Goal: Task Accomplishment & Management: Manage account settings

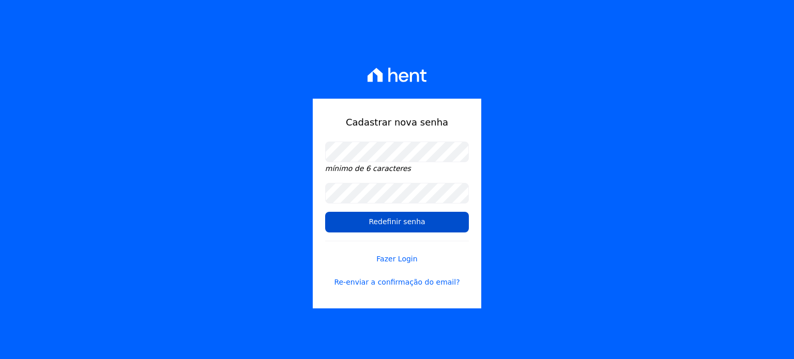
click at [376, 216] on input "Redefinir senha" at bounding box center [397, 222] width 144 height 21
click at [387, 225] on input "Redefinir senha" at bounding box center [397, 222] width 144 height 21
click at [421, 225] on input "Redefinir senha" at bounding box center [397, 222] width 144 height 21
click at [412, 260] on link "Fazer Login" at bounding box center [397, 253] width 144 height 24
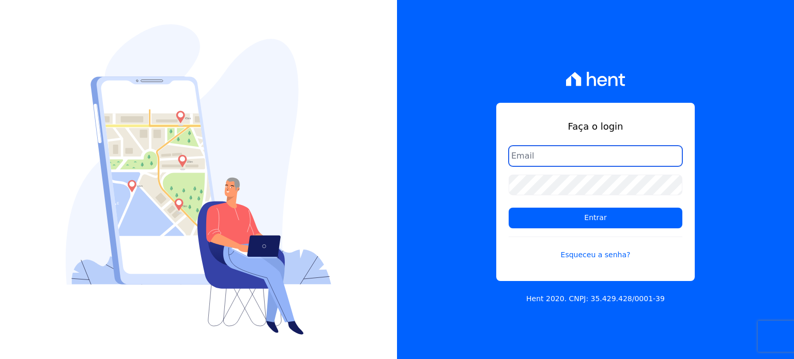
click at [566, 161] on input "email" at bounding box center [596, 156] width 174 height 21
click at [602, 151] on input "email" at bounding box center [596, 156] width 174 height 21
type input "m"
click at [557, 155] on input "email" at bounding box center [596, 156] width 174 height 21
click at [593, 155] on input "mariny.neves@oliveira.com" at bounding box center [596, 156] width 174 height 21
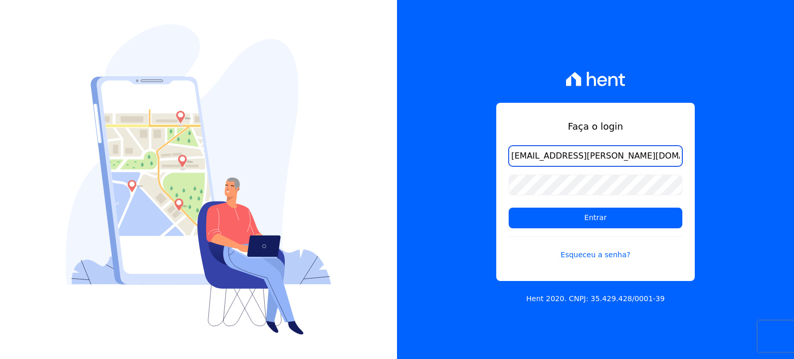
click at [628, 160] on input "mariny.neves@oliveirainc.com" at bounding box center [596, 156] width 174 height 21
type input "[EMAIL_ADDRESS][PERSON_NAME][DOMAIN_NAME]"
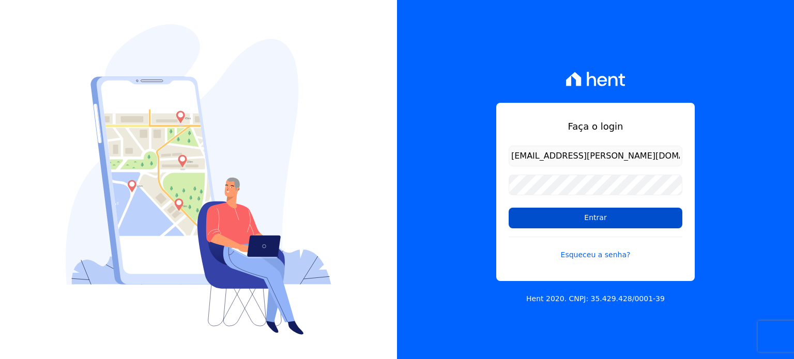
click at [612, 210] on input "Entrar" at bounding box center [596, 218] width 174 height 21
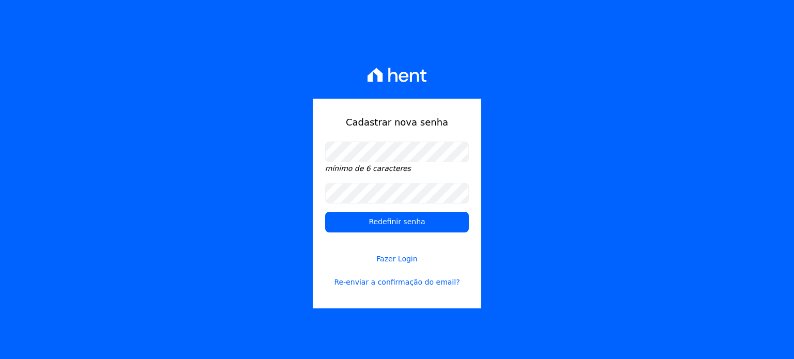
click at [605, 132] on div "Cadastrar nova senha mínimo de 6 caracteres Redefinir senha Fazer Login Re-envi…" at bounding box center [397, 179] width 794 height 359
click at [423, 221] on input "Redefinir senha" at bounding box center [397, 222] width 144 height 21
click at [409, 242] on link "Fazer Login" at bounding box center [397, 253] width 144 height 24
click at [404, 231] on input "Redefinir senha" at bounding box center [397, 222] width 144 height 21
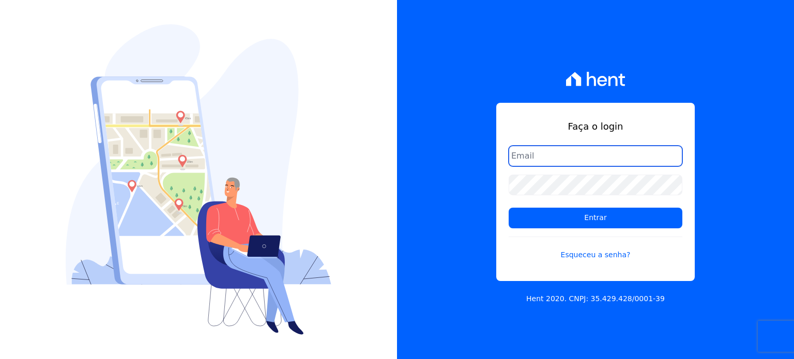
type input "[EMAIL_ADDRESS][PERSON_NAME][DOMAIN_NAME]"
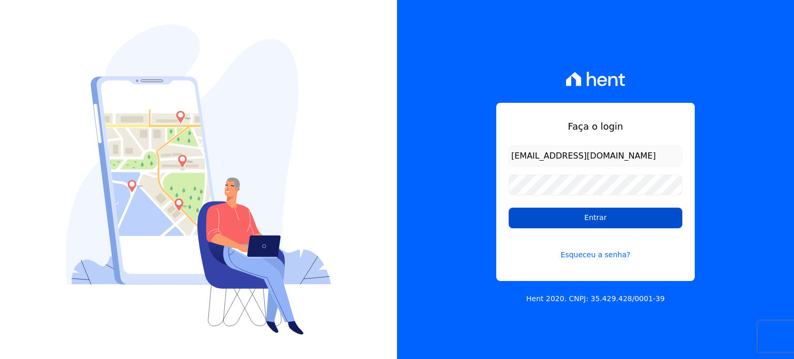
click at [614, 217] on input "Entrar" at bounding box center [596, 218] width 174 height 21
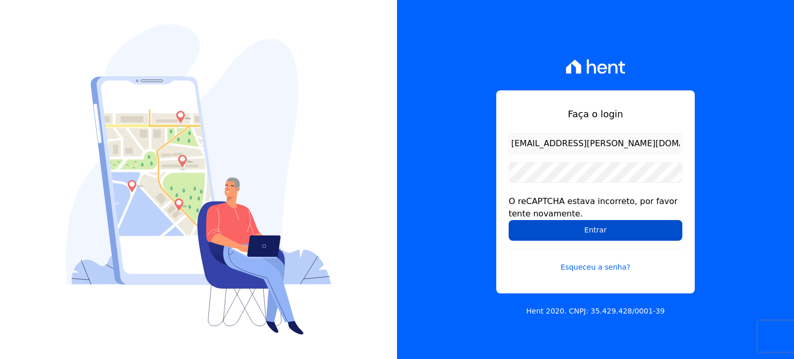
click at [612, 229] on input "Entrar" at bounding box center [596, 230] width 174 height 21
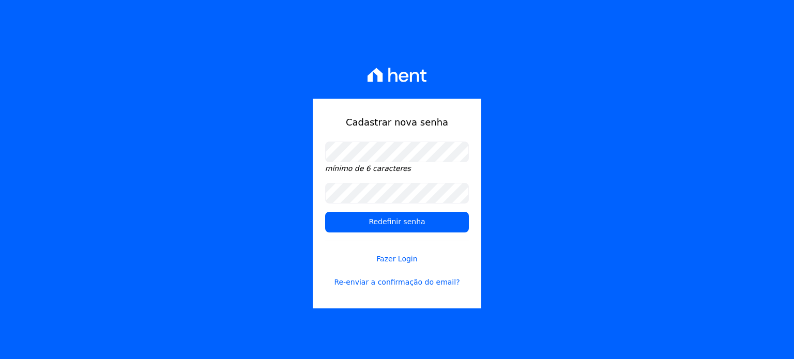
click at [605, 124] on div "Cadastrar nova senha mínimo de 6 caracteres Redefinir senha Fazer Login Re-envi…" at bounding box center [397, 179] width 794 height 359
click at [359, 219] on input "Redefinir senha" at bounding box center [397, 222] width 144 height 21
click at [432, 224] on input "Redefinir senha" at bounding box center [397, 222] width 144 height 21
click at [428, 223] on input "Redefinir senha" at bounding box center [397, 222] width 144 height 21
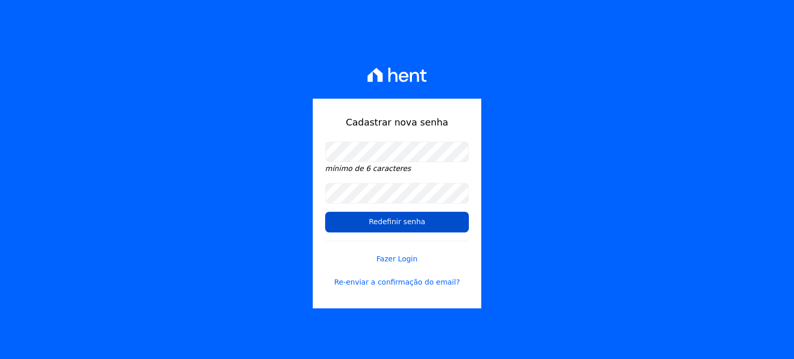
click at [428, 223] on input "Redefinir senha" at bounding box center [397, 222] width 144 height 21
click at [420, 221] on input "Redefinir senha" at bounding box center [397, 222] width 144 height 21
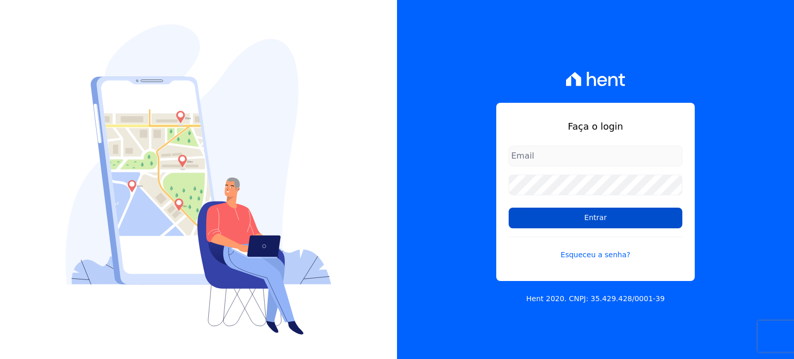
type input "[EMAIL_ADDRESS][PERSON_NAME][DOMAIN_NAME]"
click at [572, 227] on input "Entrar" at bounding box center [596, 218] width 174 height 21
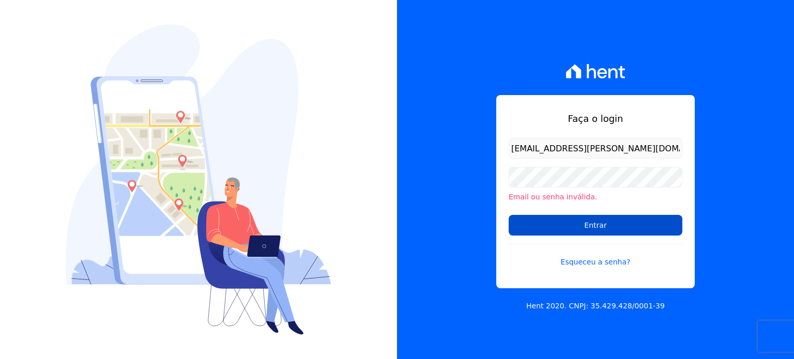
click at [519, 231] on input "Entrar" at bounding box center [596, 225] width 174 height 21
click at [558, 226] on input "Entrar" at bounding box center [596, 225] width 174 height 21
click at [565, 231] on input "Entrar" at bounding box center [596, 225] width 174 height 21
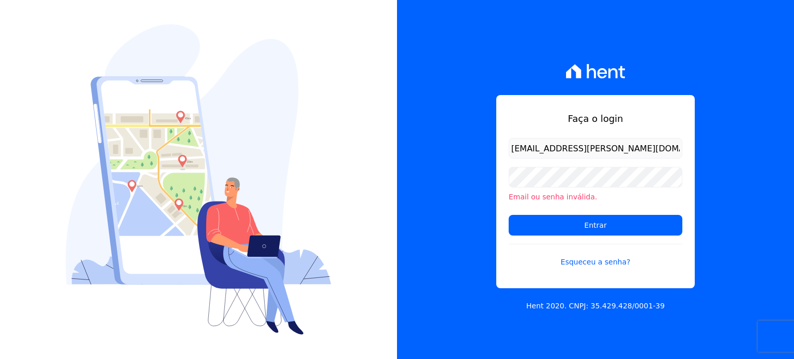
click at [321, 108] on img at bounding box center [199, 179] width 266 height 311
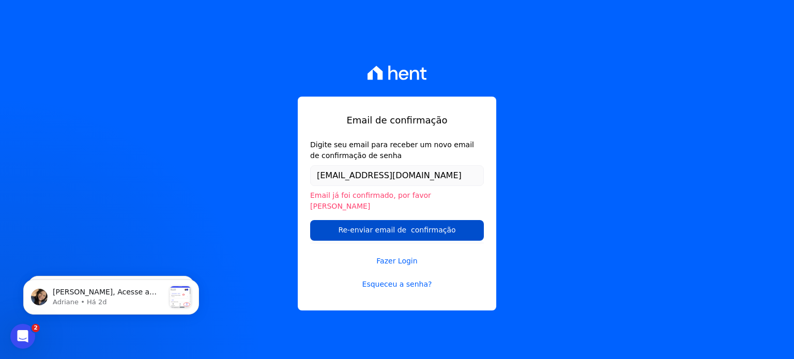
click at [350, 226] on input "Re-enviar email de confirmação" at bounding box center [397, 230] width 174 height 21
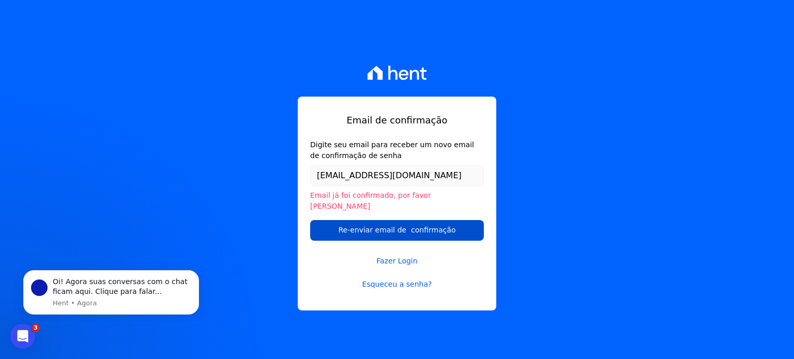
click at [353, 228] on input "Re-enviar email de confirmação" at bounding box center [397, 230] width 174 height 21
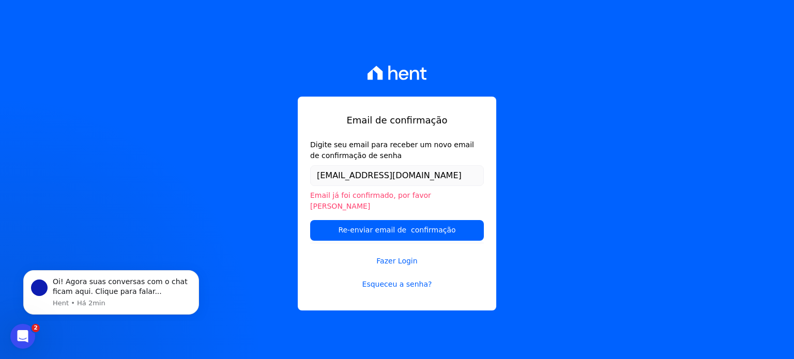
click at [347, 203] on li "Email já foi confirmado, por favor faça login" at bounding box center [397, 201] width 174 height 22
click at [19, 336] on icon "Abertura do Messenger da Intercom" at bounding box center [21, 335] width 17 height 17
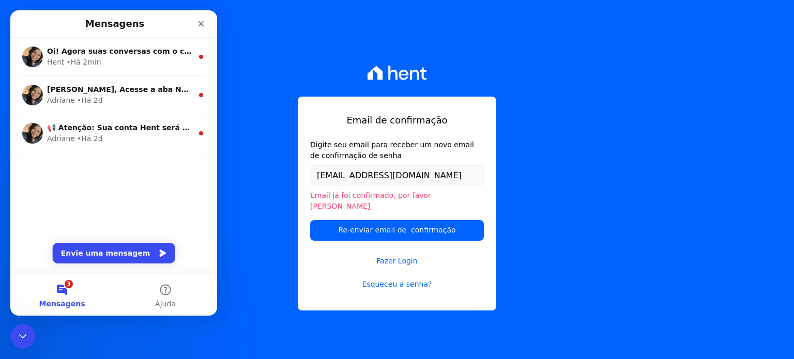
click at [59, 289] on button "3 Mensagens" at bounding box center [61, 295] width 103 height 41
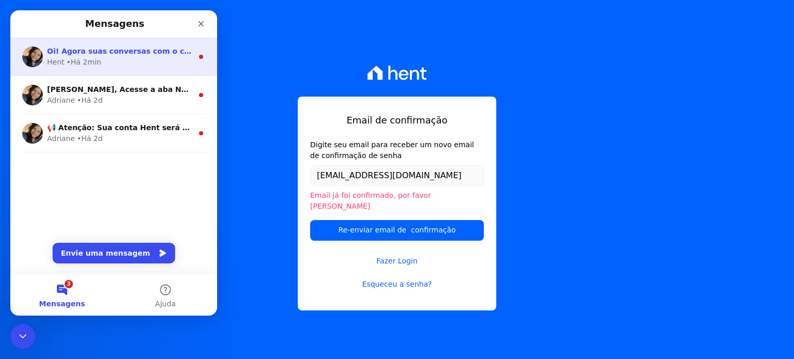
click at [108, 58] on div "Hent • Há 2min" at bounding box center [120, 62] width 146 height 11
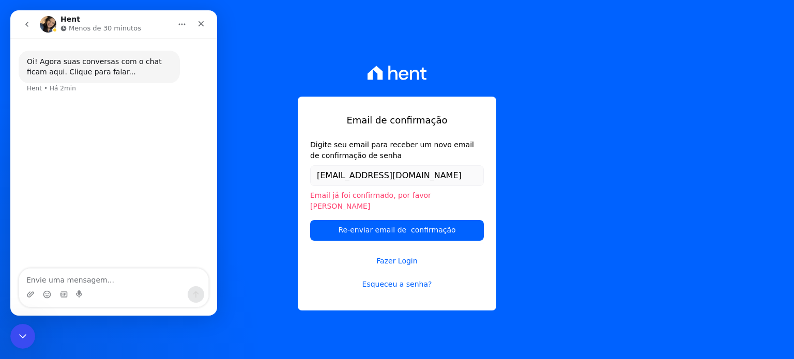
click at [339, 53] on div "Email de confirmação Digite seu email para receber um novo email de confirmação…" at bounding box center [397, 179] width 794 height 359
click at [413, 258] on link "Fazer Login" at bounding box center [397, 255] width 174 height 24
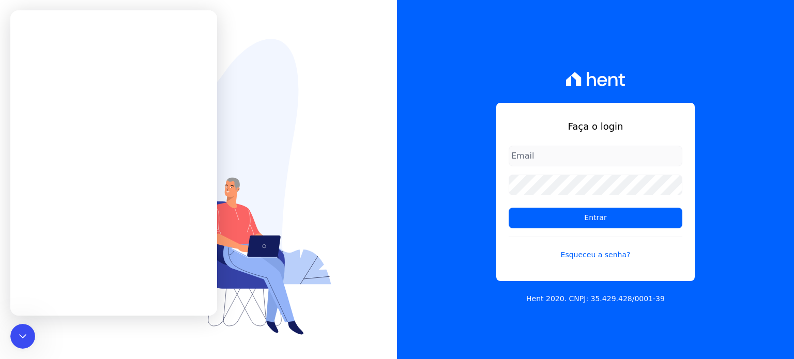
type input "[EMAIL_ADDRESS][PERSON_NAME][DOMAIN_NAME]"
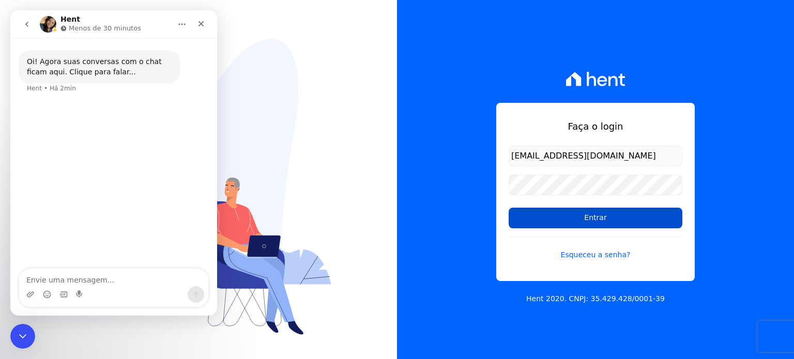
click at [560, 221] on input "Entrar" at bounding box center [596, 218] width 174 height 21
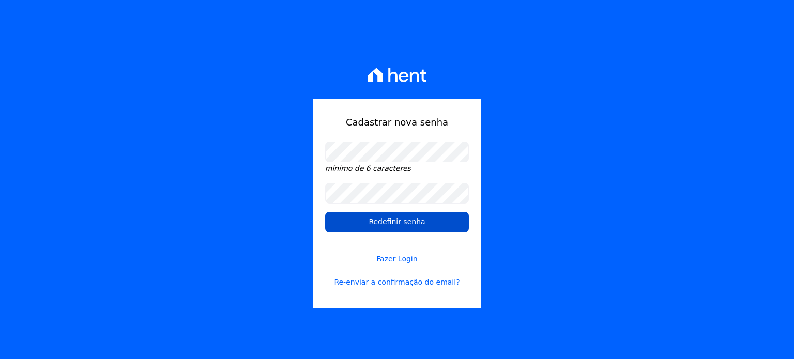
click at [366, 219] on input "Redefinir senha" at bounding box center [397, 222] width 144 height 21
click at [373, 222] on input "Redefinir senha" at bounding box center [397, 222] width 144 height 21
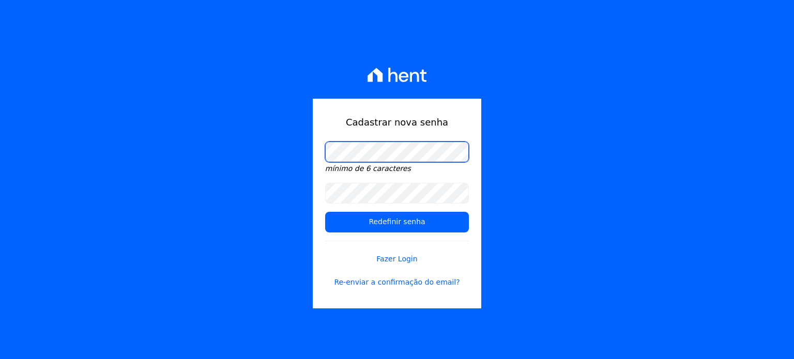
click at [295, 153] on div "Cadastrar nova senha mínimo de 6 caracteres Redefinir senha Fazer Login Re-envi…" at bounding box center [397, 179] width 794 height 359
click at [306, 152] on div "Cadastrar nova senha mínimo de 6 caracteres Redefinir senha Fazer Login Re-envi…" at bounding box center [397, 179] width 794 height 359
click at [567, 133] on div "Cadastrar nova senha mínimo de 6 caracteres Redefinir senha Fazer Login Re-envi…" at bounding box center [397, 179] width 794 height 359
drag, startPoint x: 422, startPoint y: 206, endPoint x: 647, endPoint y: 126, distance: 238.7
click at [654, 126] on div "Cadastrar nova senha mínimo de 6 caracteres Redefinir senha Fazer Login Re-envi…" at bounding box center [397, 179] width 794 height 359
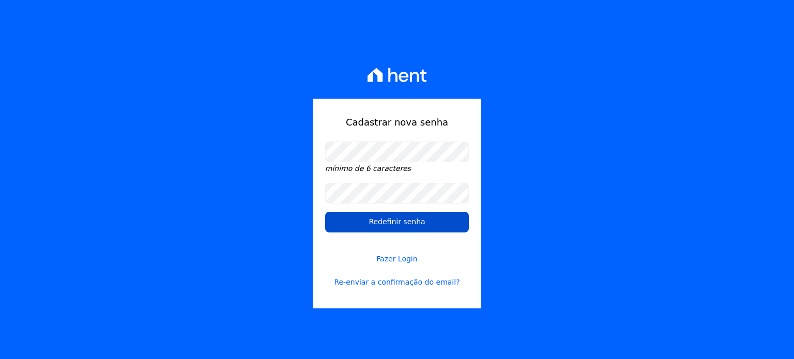
click at [396, 222] on input "Redefinir senha" at bounding box center [397, 222] width 144 height 21
click at [398, 226] on input "Redefinir senha" at bounding box center [397, 222] width 144 height 21
click at [410, 224] on input "Redefinir senha" at bounding box center [397, 222] width 144 height 21
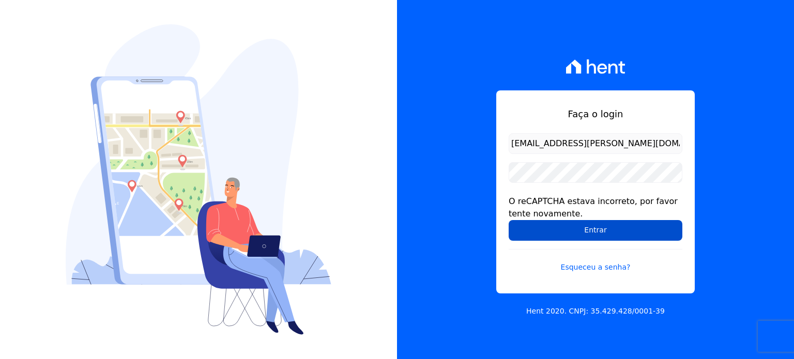
click at [575, 228] on input "Entrar" at bounding box center [596, 230] width 174 height 21
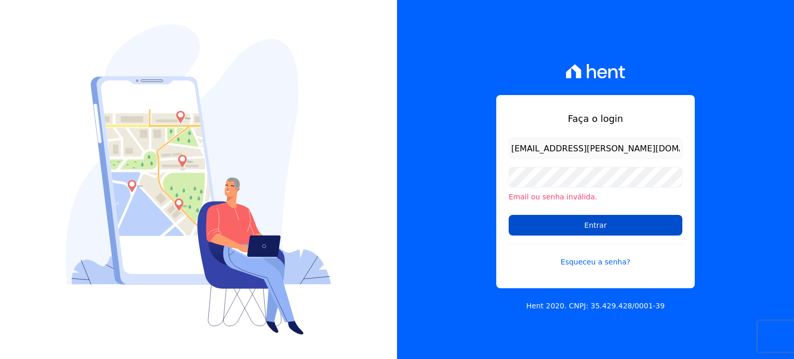
click at [548, 229] on input "Entrar" at bounding box center [596, 225] width 174 height 21
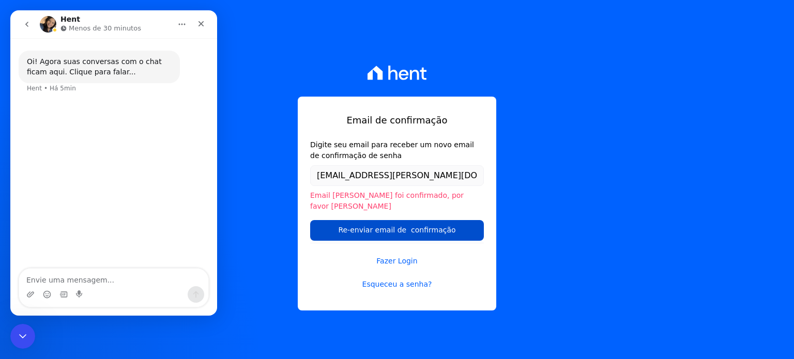
click at [421, 229] on input "Re-enviar email de confirmação" at bounding box center [397, 230] width 174 height 21
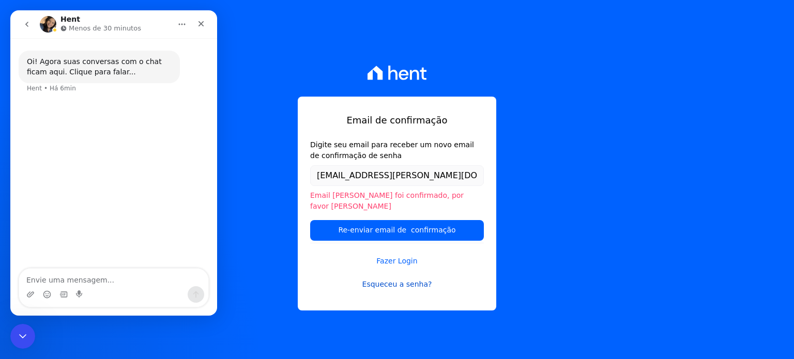
click at [409, 283] on link "Esqueceu a senha?" at bounding box center [397, 284] width 174 height 11
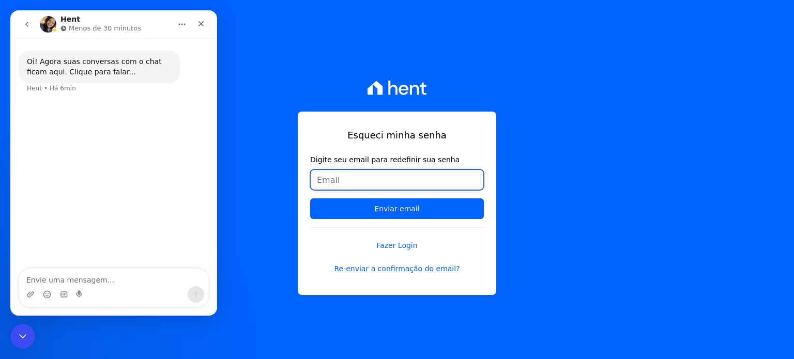
click at [375, 181] on input "Digite seu email para redefinir sua senha" at bounding box center [397, 180] width 174 height 21
type input "[EMAIL_ADDRESS][PERSON_NAME][DOMAIN_NAME]"
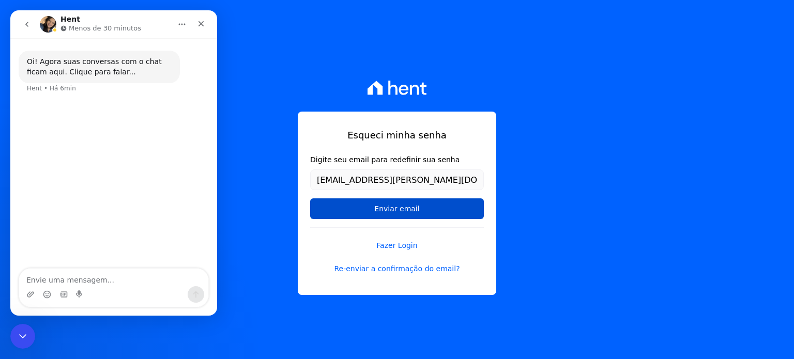
click at [397, 207] on input "Enviar email" at bounding box center [397, 209] width 174 height 21
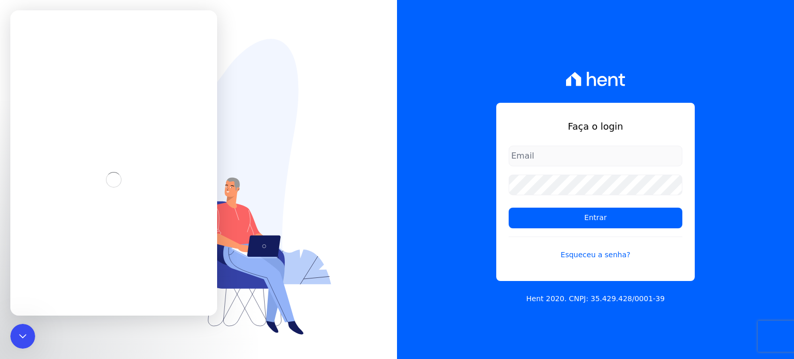
type input "[EMAIL_ADDRESS][PERSON_NAME][DOMAIN_NAME]"
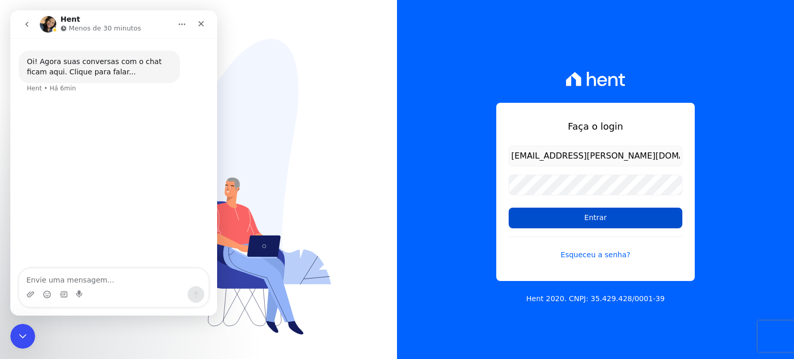
click at [593, 220] on input "Entrar" at bounding box center [596, 218] width 174 height 21
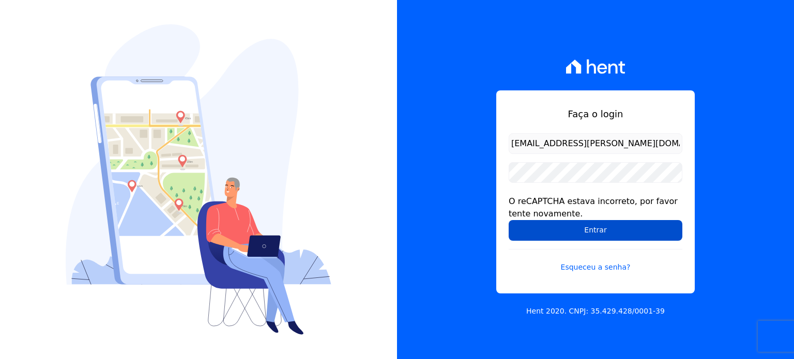
click at [563, 230] on input "Entrar" at bounding box center [596, 230] width 174 height 21
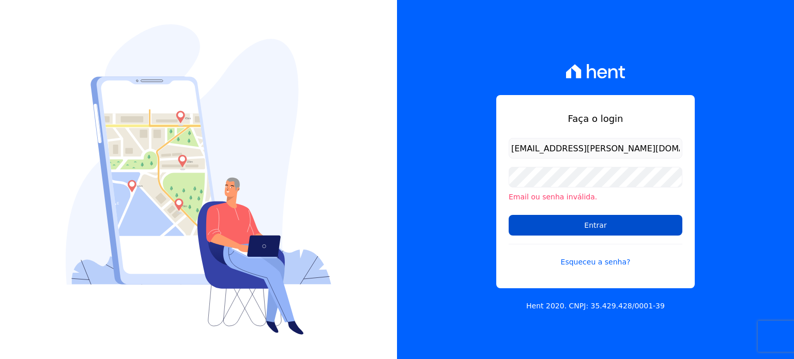
click at [561, 225] on input "Entrar" at bounding box center [596, 225] width 174 height 21
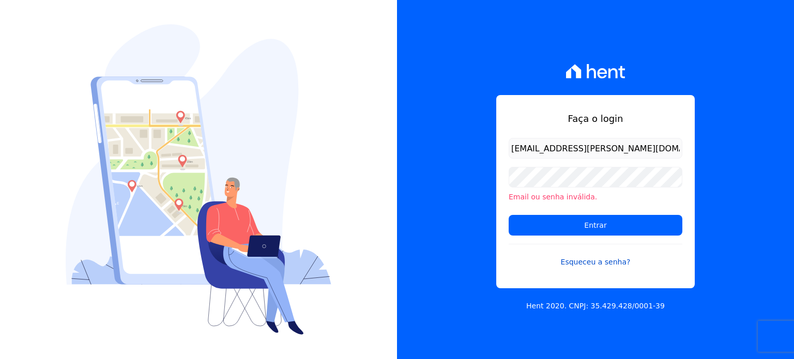
click at [601, 264] on link "Esqueceu a senha?" at bounding box center [596, 256] width 174 height 24
click at [134, 132] on img at bounding box center [199, 179] width 266 height 311
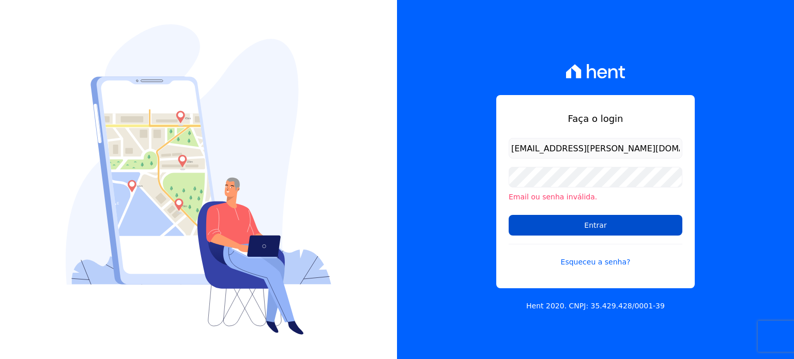
click at [546, 230] on input "Entrar" at bounding box center [596, 225] width 174 height 21
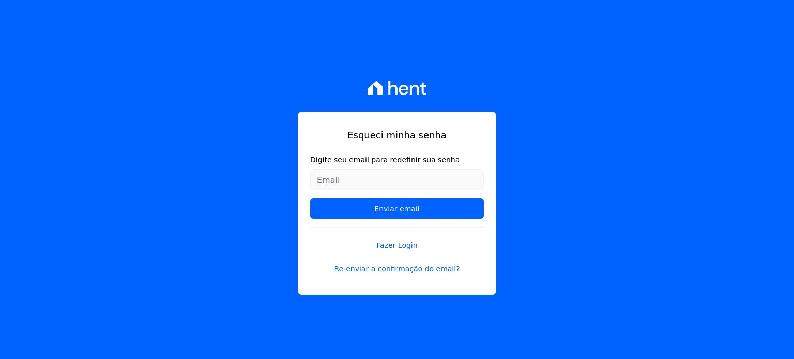
click at [698, 210] on div "Esqueci minha senha Digite seu email para redefinir sua senha Enviar email Faze…" at bounding box center [397, 179] width 794 height 359
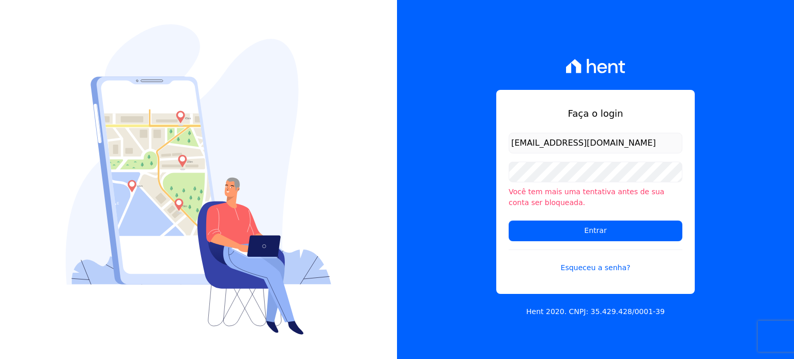
click at [733, 199] on div "Faça o login mariny.neves@oliveirainc.com.br Você tem mais uma tentativa antes …" at bounding box center [595, 179] width 397 height 359
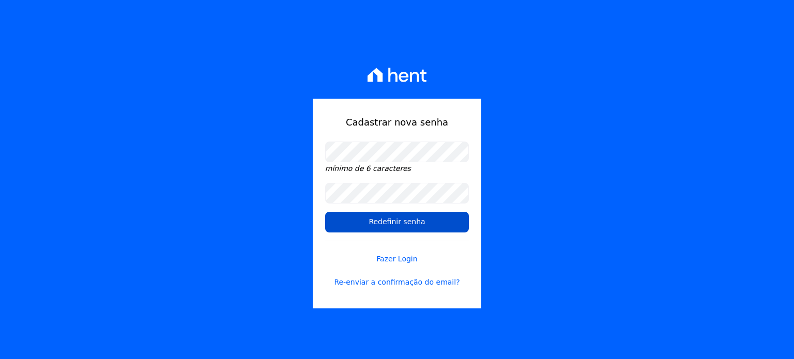
click at [354, 220] on input "Redefinir senha" at bounding box center [397, 222] width 144 height 21
click at [368, 223] on input "Redefinir senha" at bounding box center [397, 222] width 144 height 21
click at [385, 281] on link "Re-enviar a confirmação do email?" at bounding box center [397, 282] width 144 height 11
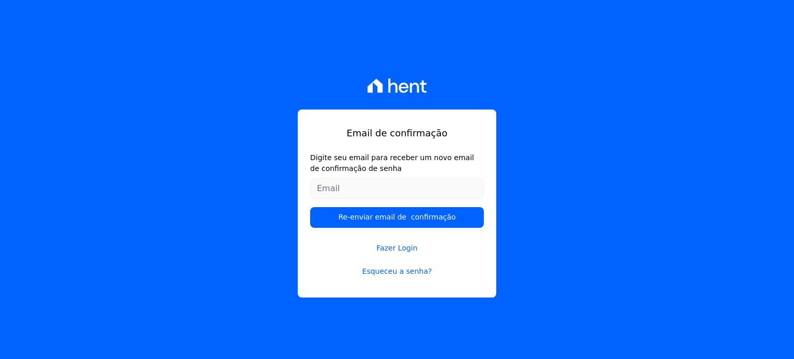
click at [365, 192] on input "Digite seu email para receber um novo email de confirmação de senha" at bounding box center [397, 188] width 174 height 21
type input "[EMAIL_ADDRESS][DOMAIN_NAME]"
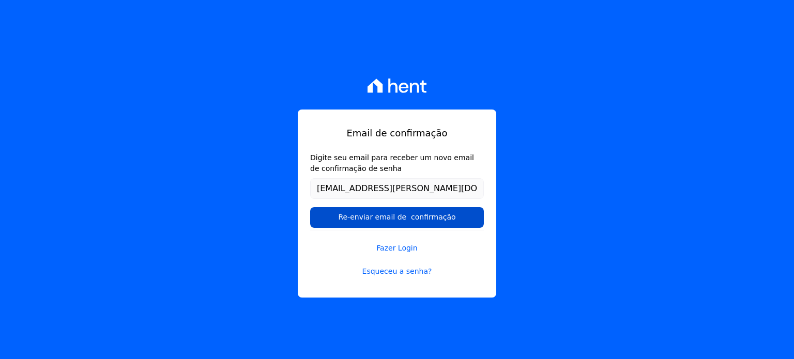
click at [383, 214] on input "Re-enviar email de confirmação" at bounding box center [397, 217] width 174 height 21
click at [425, 218] on input "Re-enviar email de confirmação" at bounding box center [397, 217] width 174 height 21
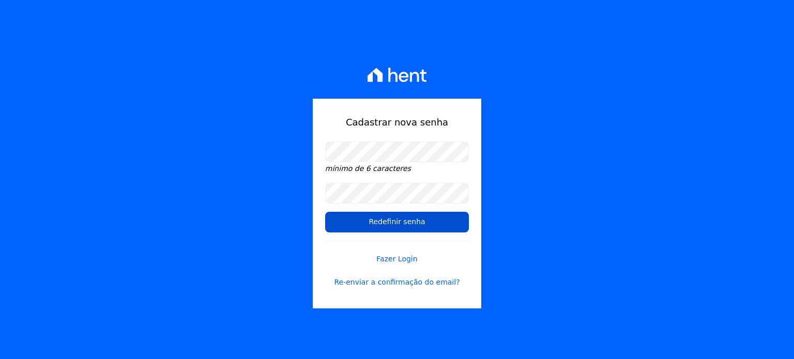
click at [341, 221] on input "Redefinir senha" at bounding box center [397, 222] width 144 height 21
click at [410, 222] on input "Redefinir senha" at bounding box center [397, 222] width 144 height 21
click at [414, 223] on input "Redefinir senha" at bounding box center [397, 222] width 144 height 21
click at [416, 283] on link "Re-enviar a confirmação do email?" at bounding box center [397, 282] width 144 height 11
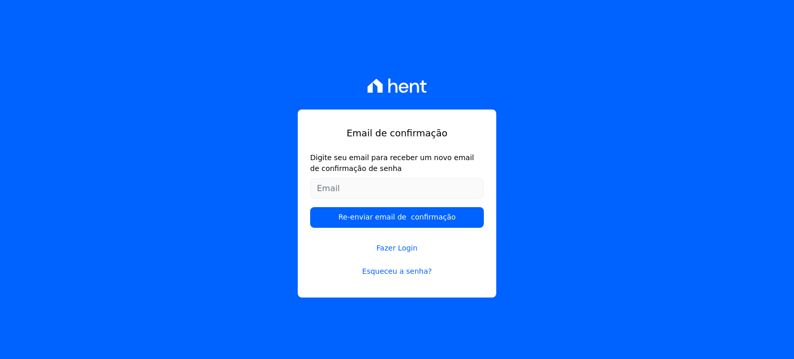
type input "[EMAIL_ADDRESS][PERSON_NAME][DOMAIN_NAME]"
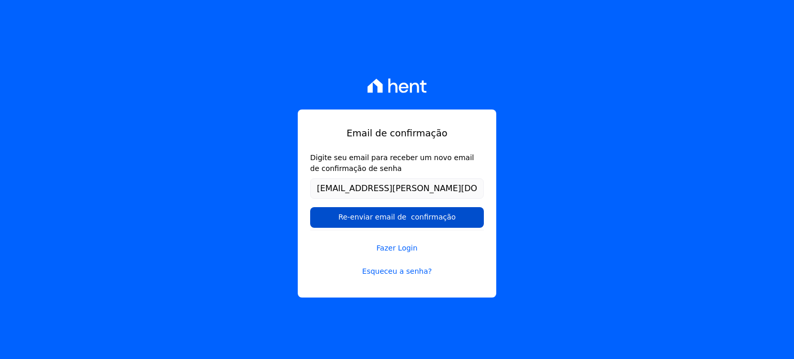
click at [449, 223] on input "Re-enviar email de confirmação" at bounding box center [397, 217] width 174 height 21
click at [420, 223] on input "Re-enviar email de confirmação" at bounding box center [397, 217] width 174 height 21
click at [449, 221] on input "Re-enviar email de confirmação" at bounding box center [397, 217] width 174 height 21
click at [448, 218] on input "Re-enviar email de confirmação" at bounding box center [397, 217] width 174 height 21
click at [414, 218] on input "Re-enviar email de confirmação" at bounding box center [397, 217] width 174 height 21
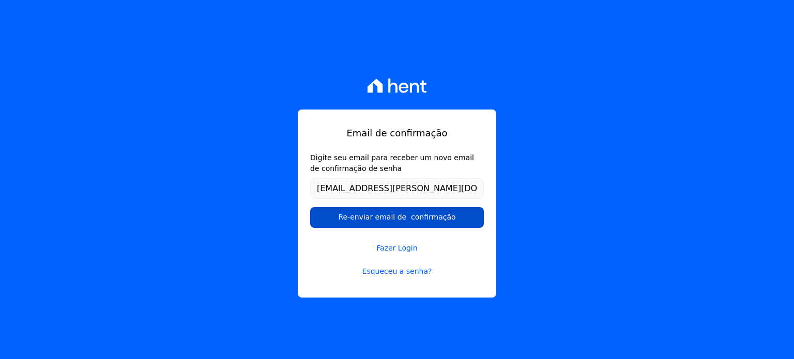
click at [392, 211] on input "Re-enviar email de confirmação" at bounding box center [397, 217] width 174 height 21
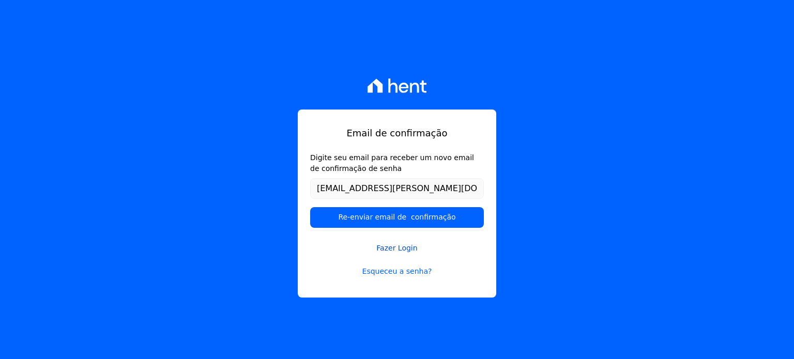
click at [402, 242] on link "Fazer Login" at bounding box center [397, 242] width 174 height 24
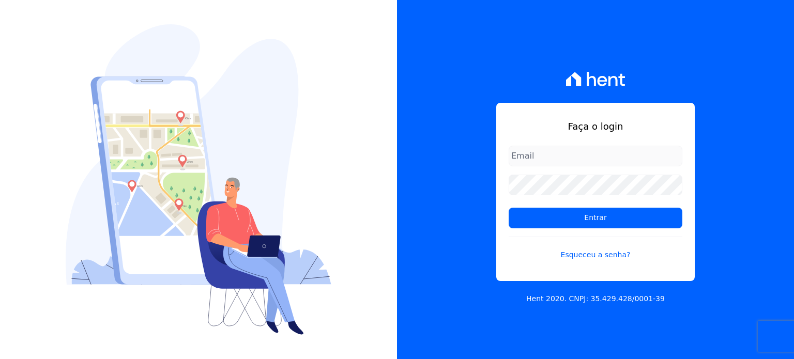
type input "[EMAIL_ADDRESS][PERSON_NAME][DOMAIN_NAME]"
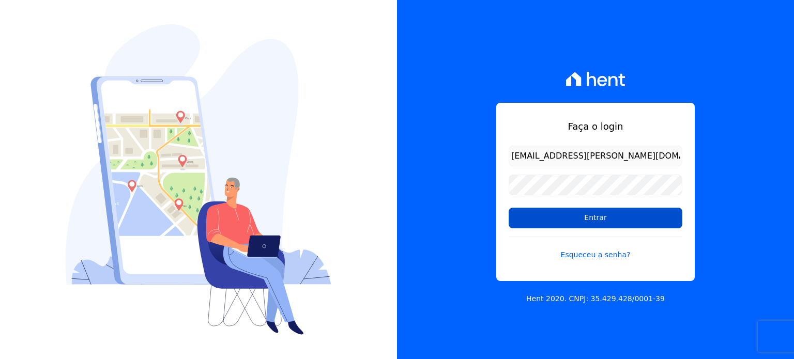
click at [592, 224] on input "Entrar" at bounding box center [596, 218] width 174 height 21
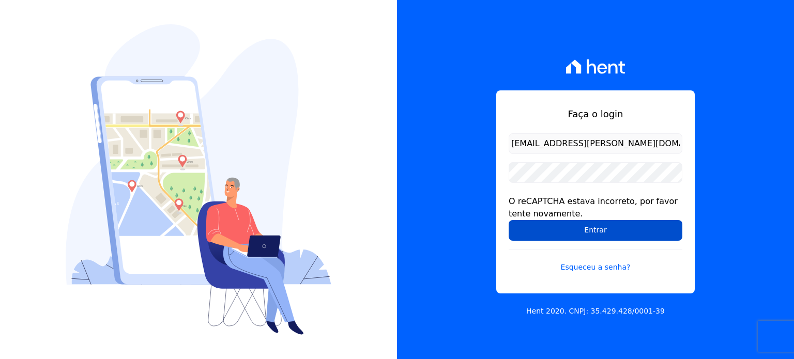
click at [572, 232] on input "Entrar" at bounding box center [596, 230] width 174 height 21
